Goal: Navigation & Orientation: Find specific page/section

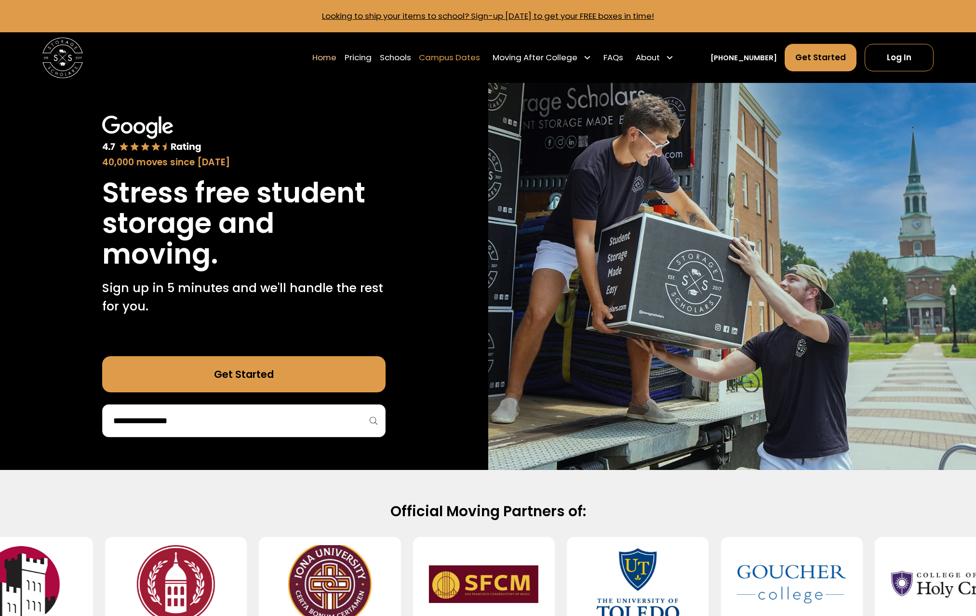
click at [457, 54] on link "Campus Dates" at bounding box center [449, 57] width 61 height 28
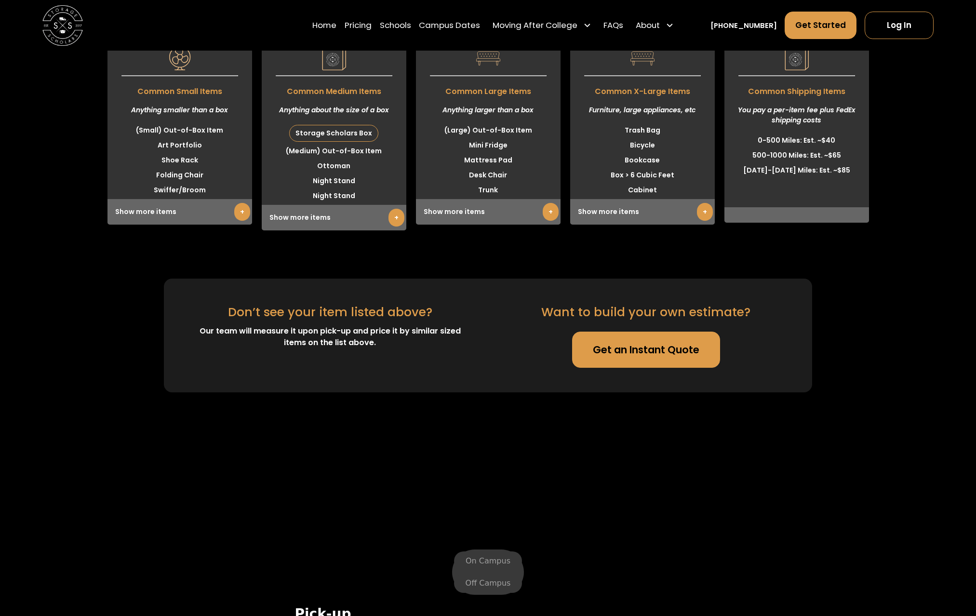
scroll to position [3019, 0]
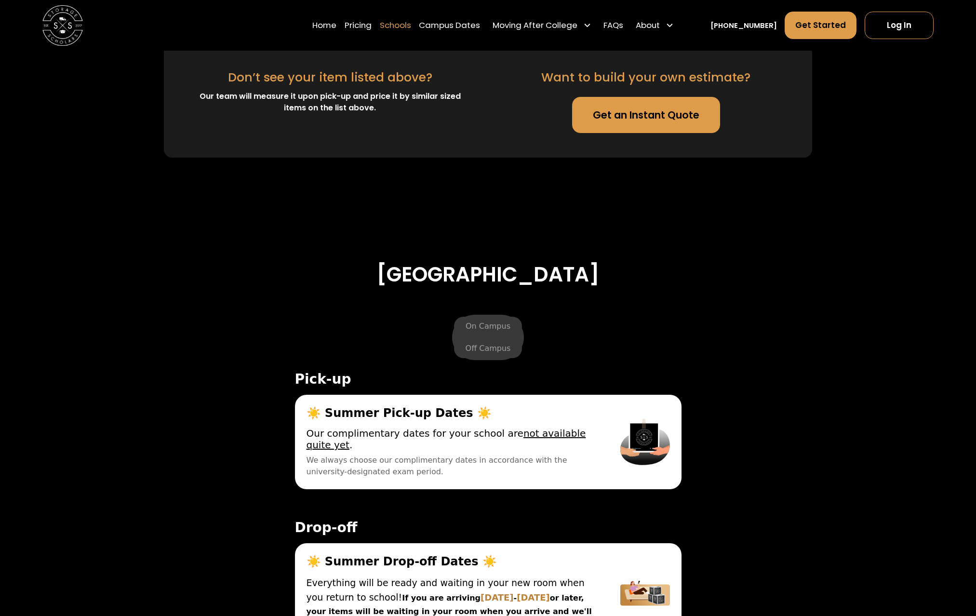
click at [401, 29] on link "Schools" at bounding box center [395, 25] width 31 height 28
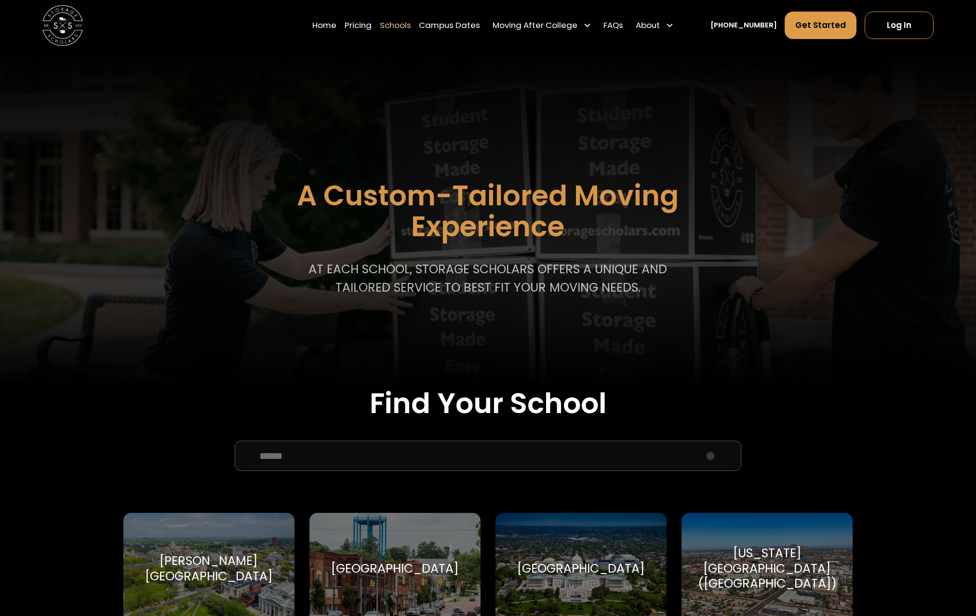
click at [431, 457] on input "School Select Form" at bounding box center [488, 456] width 507 height 30
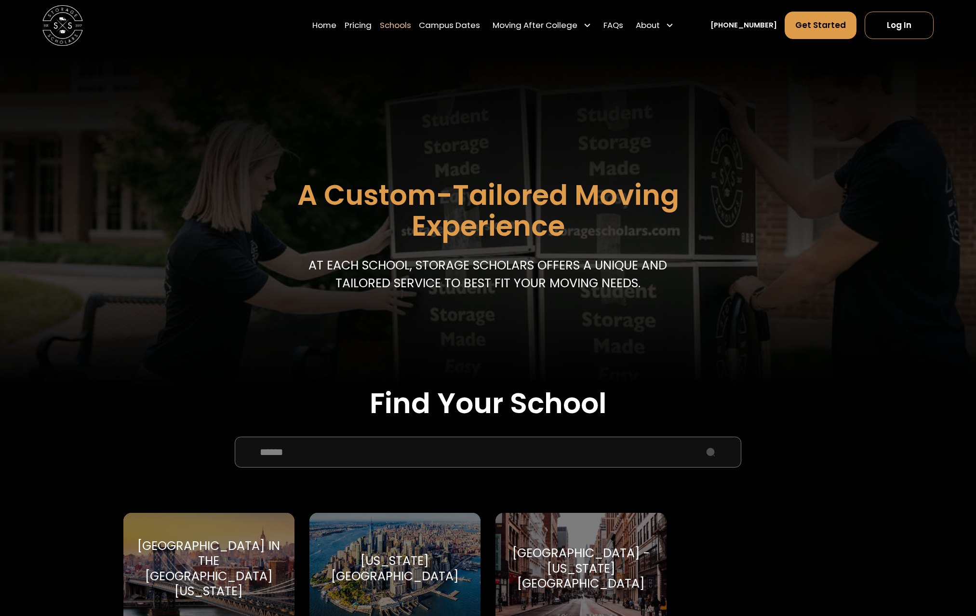
type input "******"
click at [443, 555] on div "New York University New York University" at bounding box center [394, 568] width 171 height 111
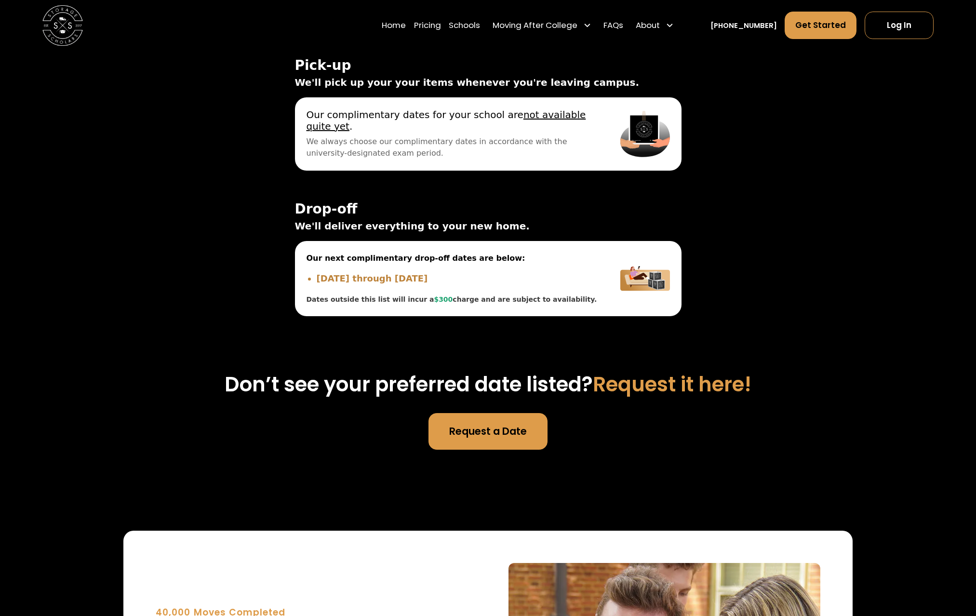
scroll to position [3029, 0]
